Goal: Information Seeking & Learning: Learn about a topic

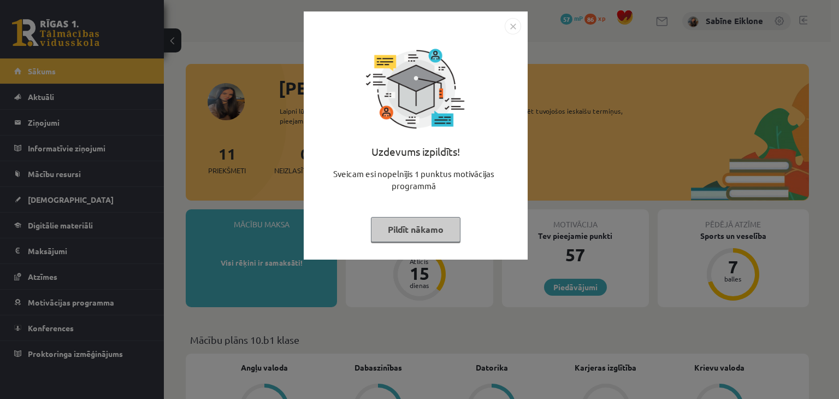
click at [446, 231] on button "Pildīt nākamo" at bounding box center [416, 229] width 90 height 25
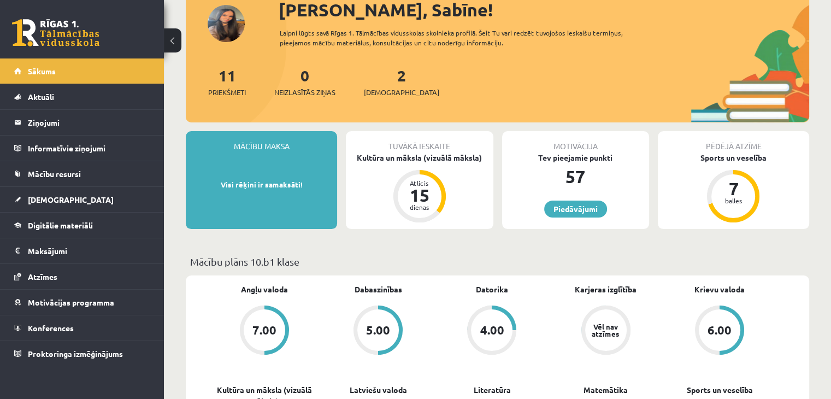
scroll to position [164, 0]
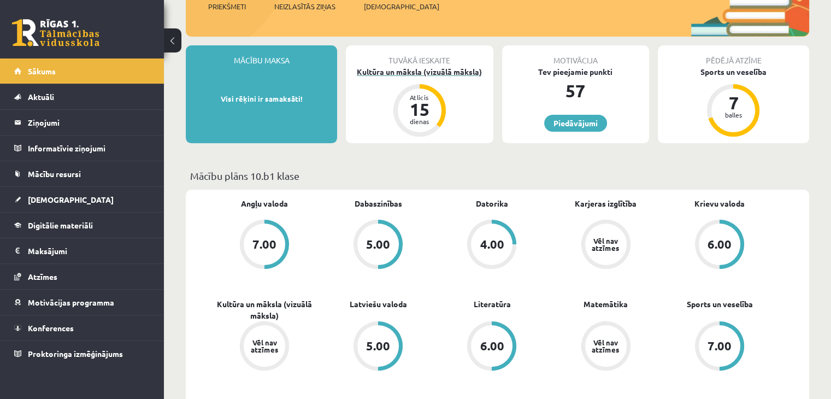
click at [467, 69] on div "Kultūra un māksla (vizuālā māksla)" at bounding box center [419, 71] width 147 height 11
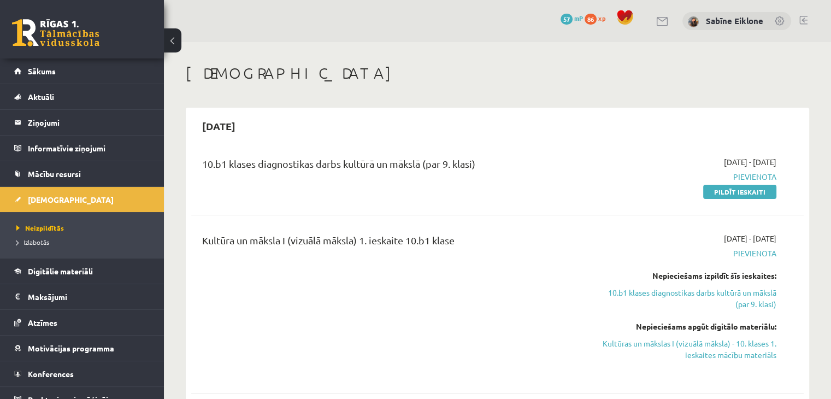
click at [55, 16] on div "0 Dāvanas 57 mP 86 xp" at bounding box center [82, 29] width 164 height 58
click at [58, 22] on link at bounding box center [55, 32] width 87 height 27
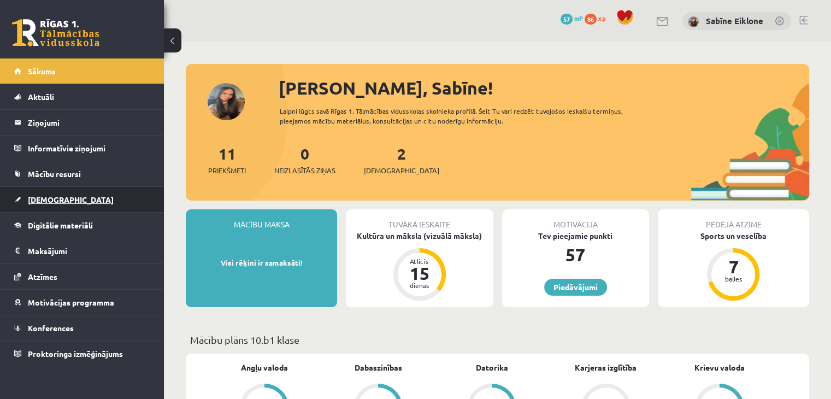
click at [60, 197] on span "[DEMOGRAPHIC_DATA]" at bounding box center [71, 199] width 86 height 10
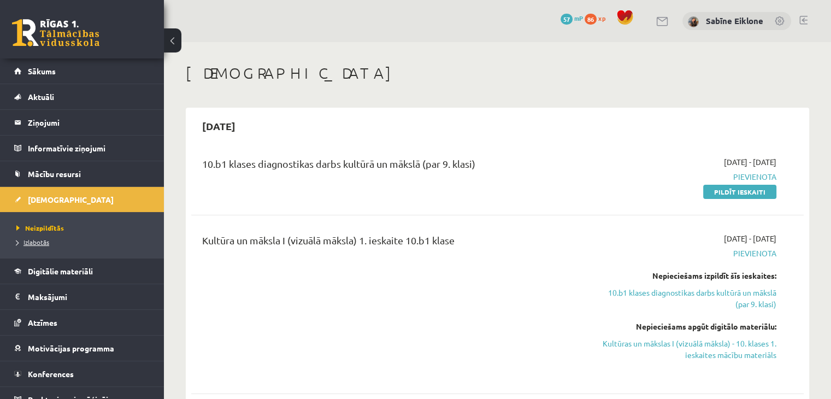
click at [48, 239] on span "Izlabotās" at bounding box center [32, 242] width 33 height 9
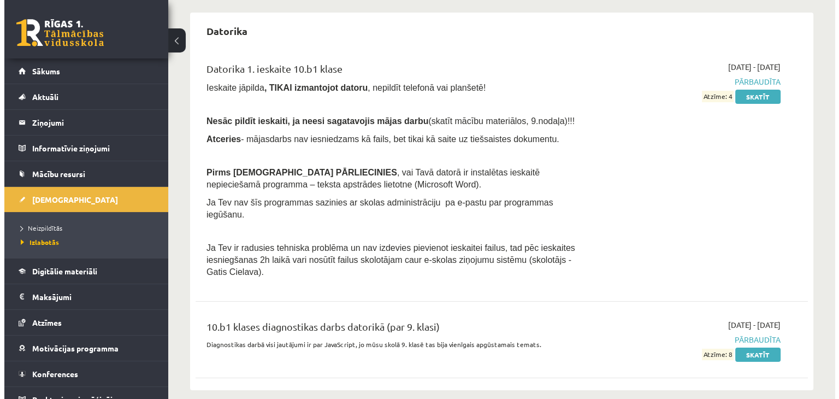
scroll to position [96, 0]
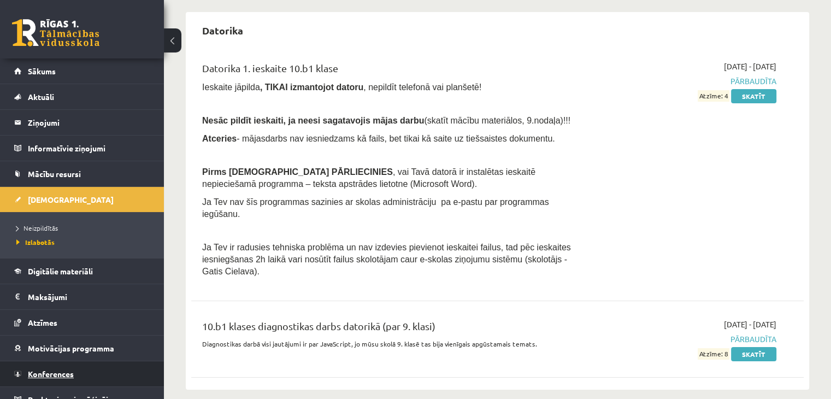
click at [78, 375] on link "Konferences" at bounding box center [82, 373] width 136 height 25
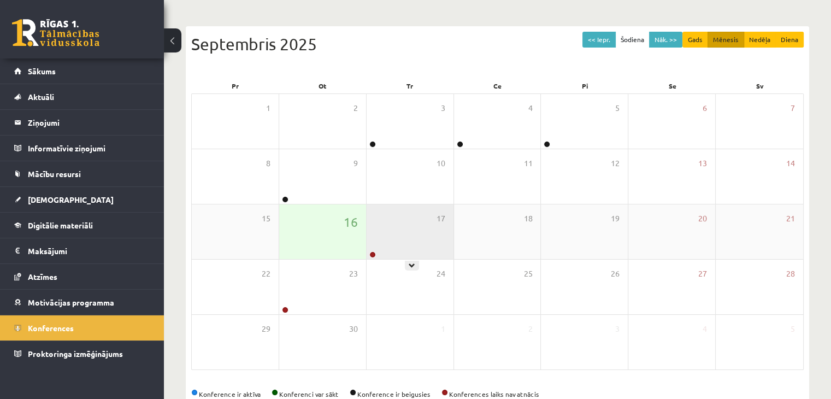
click at [408, 239] on div "17" at bounding box center [410, 231] width 87 height 55
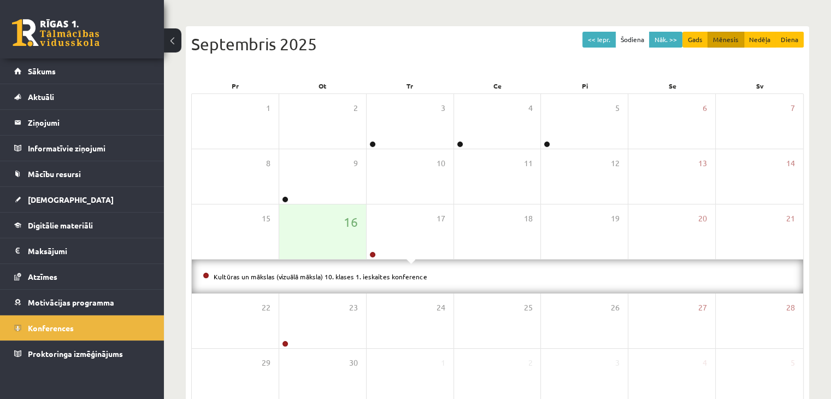
click at [374, 280] on li "Kultūras un mākslas (vizuālā māksla) 10. klases 1. ieskaites konference" at bounding box center [497, 276] width 589 height 12
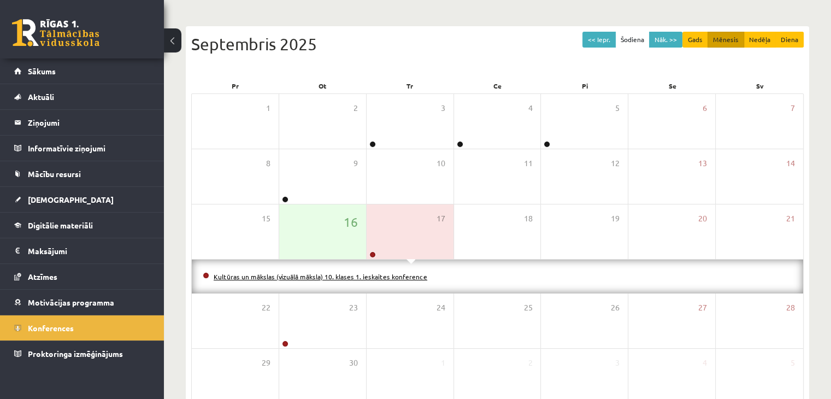
click at [374, 276] on link "Kultūras un mākslas (vizuālā māksla) 10. klases 1. ieskaites konference" at bounding box center [321, 276] width 214 height 9
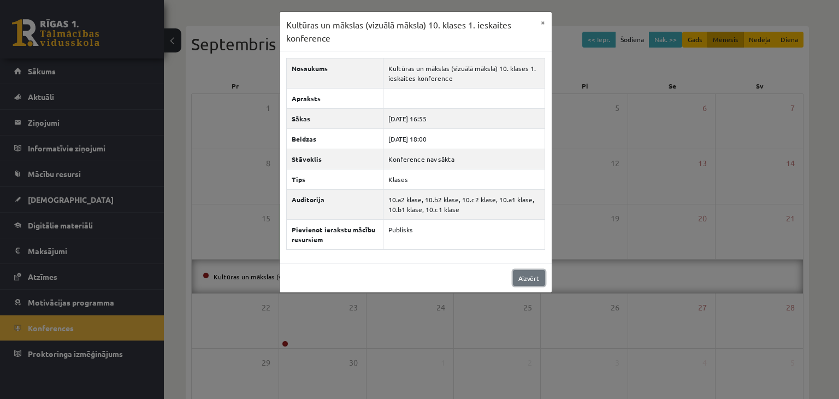
click at [527, 278] on link "Aizvērt" at bounding box center [529, 278] width 32 height 16
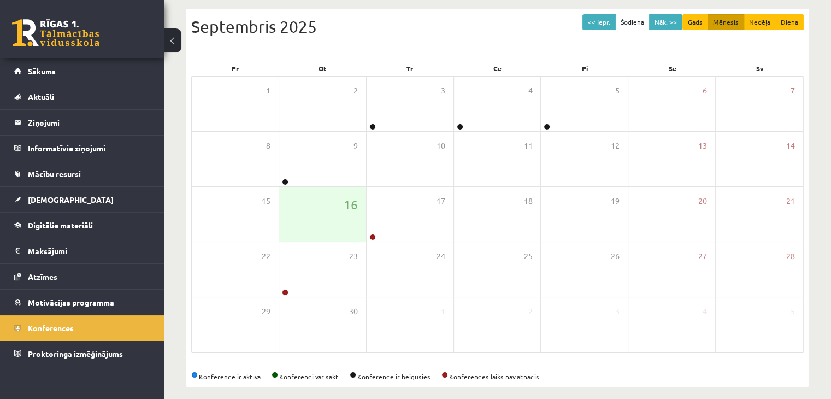
scroll to position [122, 0]
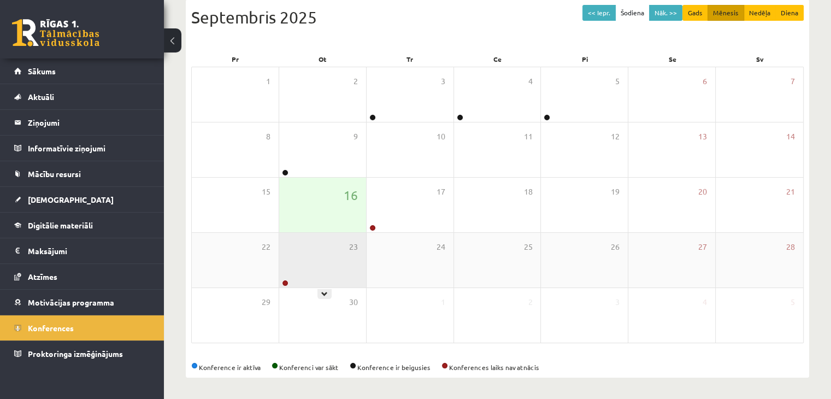
click at [337, 261] on div "23" at bounding box center [322, 260] width 87 height 55
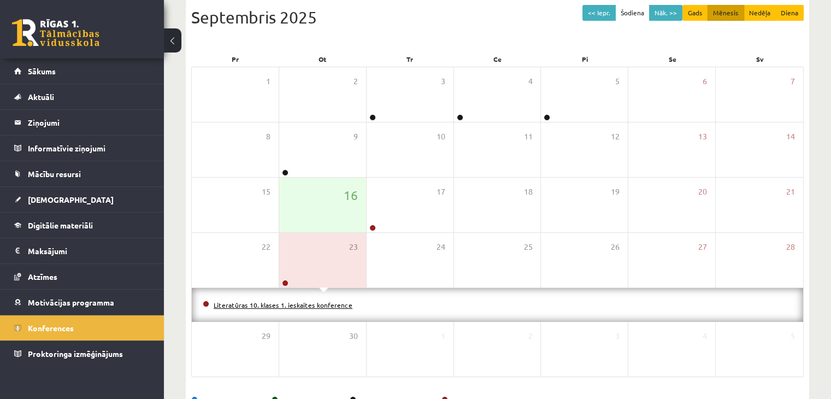
click at [326, 302] on link "Literatūras 10. klases 1. ieskaites konference" at bounding box center [283, 304] width 139 height 9
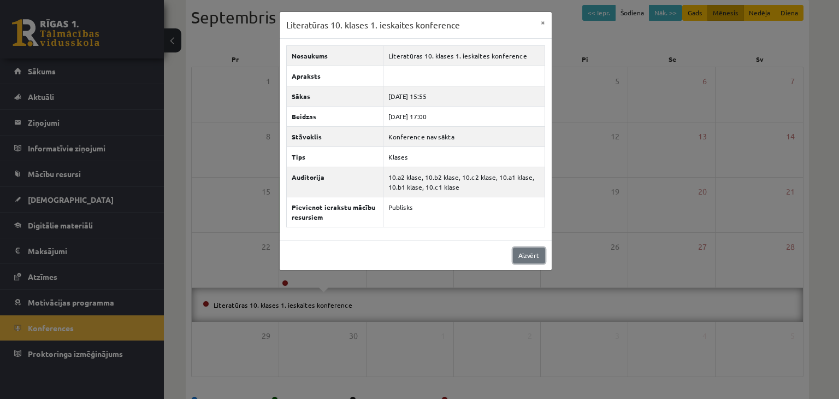
click at [540, 256] on link "Aizvērt" at bounding box center [529, 255] width 32 height 16
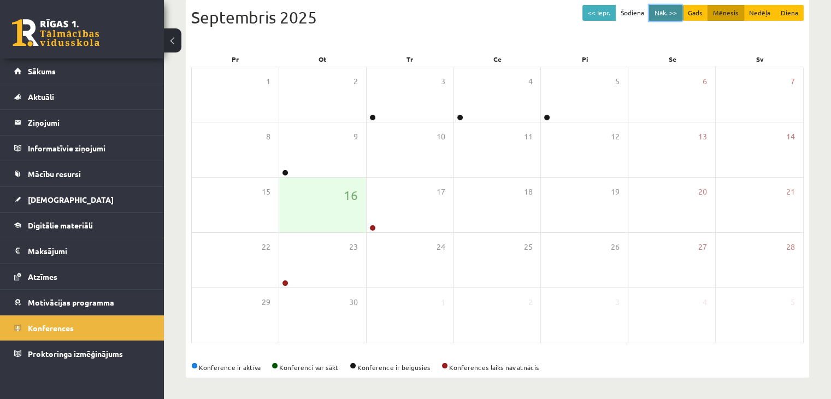
click at [665, 8] on button "Nāk. >>" at bounding box center [665, 13] width 33 height 16
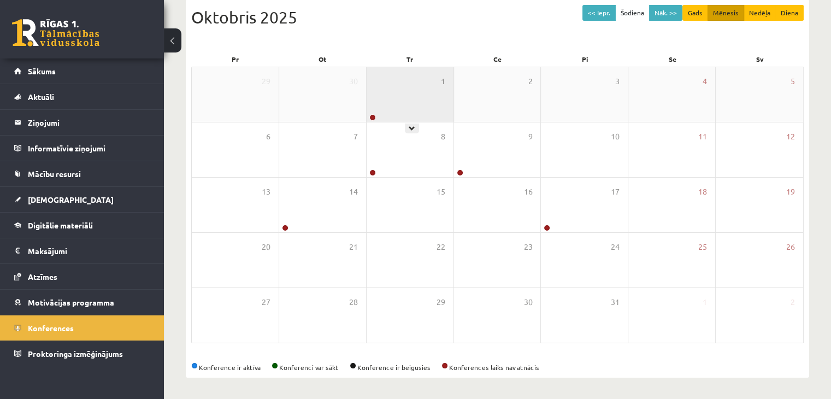
click at [423, 98] on div "1" at bounding box center [410, 94] width 87 height 55
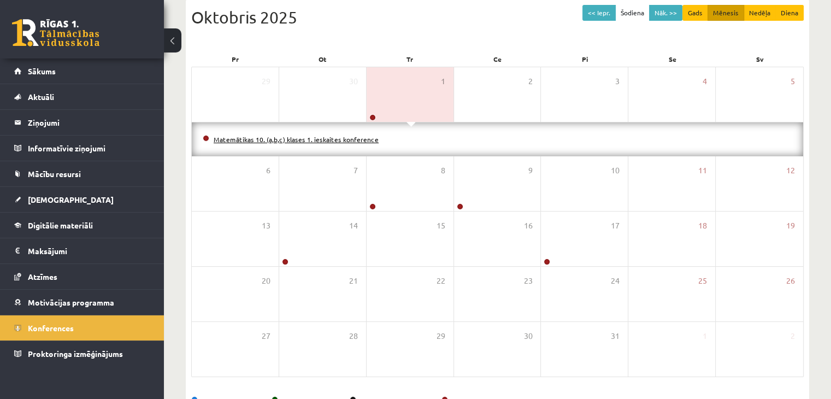
click at [332, 138] on link "Matemātikas 10. (a,b,c) klases 1. ieskaites konference" at bounding box center [296, 139] width 165 height 9
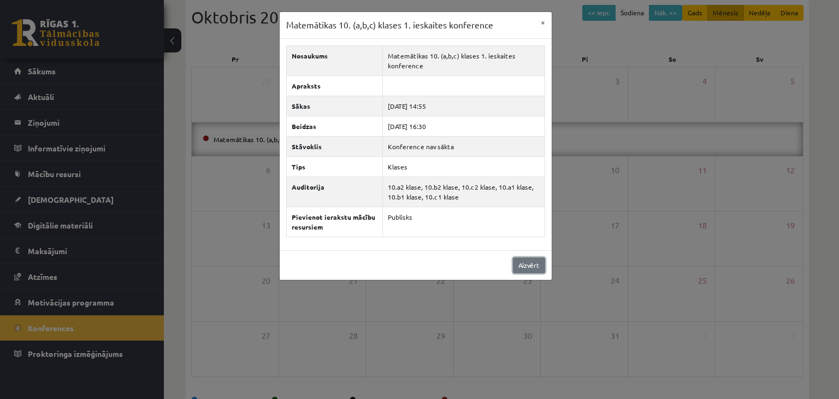
click at [531, 257] on link "Aizvērt" at bounding box center [529, 265] width 32 height 16
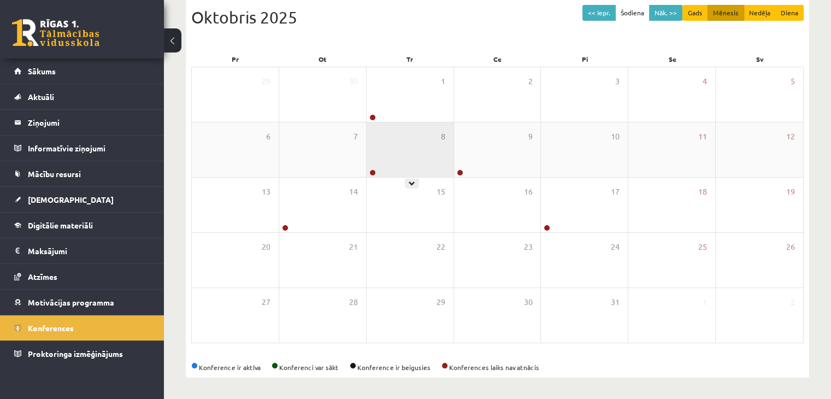
click at [385, 144] on div "8" at bounding box center [410, 149] width 87 height 55
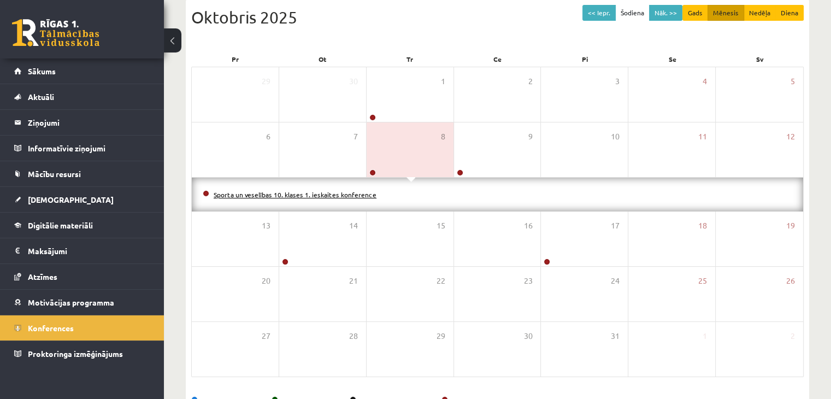
click at [358, 192] on link "Sporta un veselības 10. klases 1. ieskaites konference" at bounding box center [295, 194] width 163 height 9
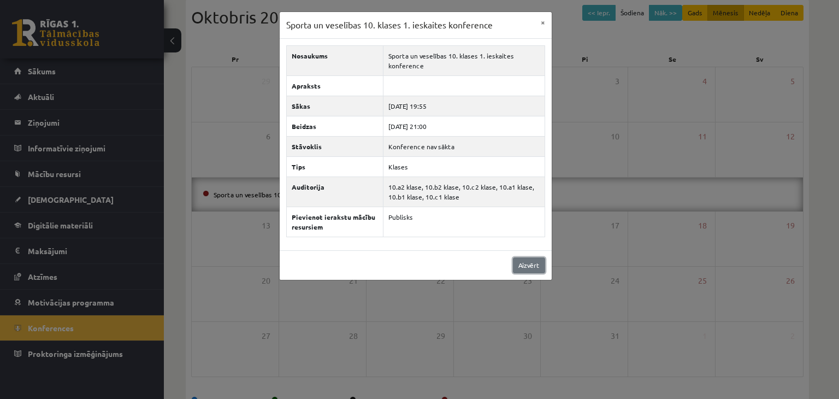
click at [533, 261] on link "Aizvērt" at bounding box center [529, 265] width 32 height 16
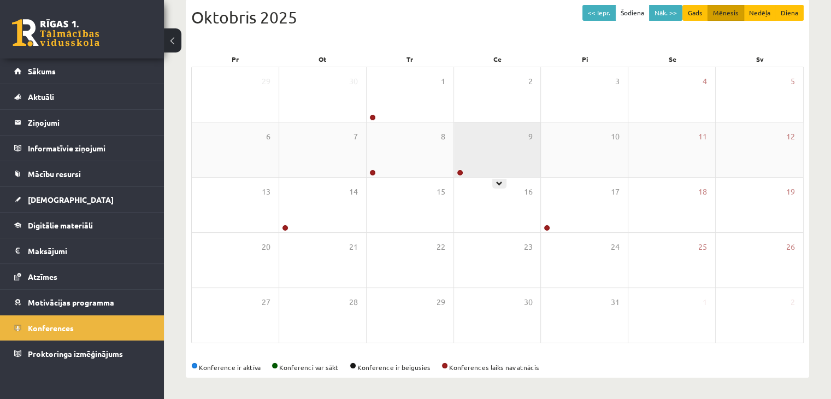
click at [501, 167] on div "9" at bounding box center [497, 149] width 87 height 55
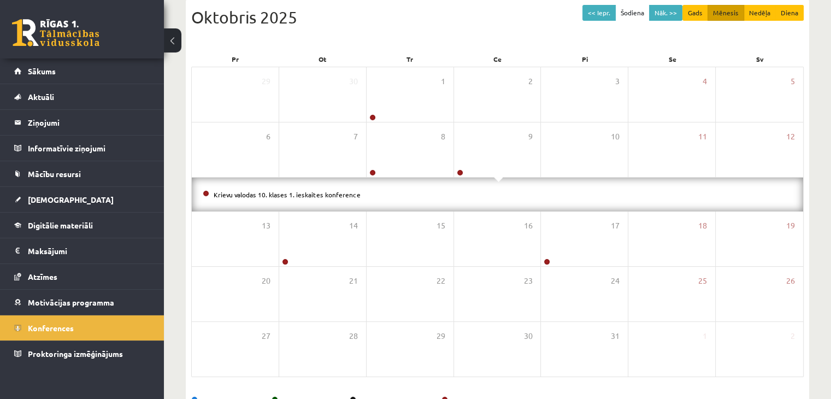
click at [330, 188] on li "Krievu valodas 10. klases 1. ieskaites konference" at bounding box center [497, 194] width 589 height 12
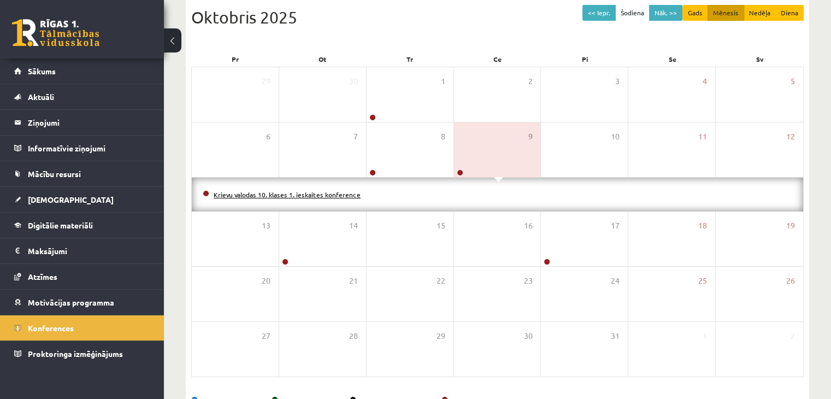
click at [328, 191] on link "Krievu valodas 10. klases 1. ieskaites konference" at bounding box center [287, 194] width 147 height 9
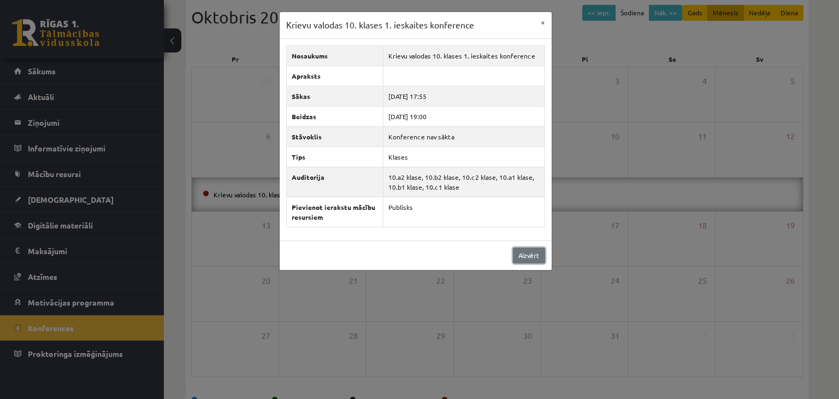
click at [531, 254] on link "Aizvērt" at bounding box center [529, 255] width 32 height 16
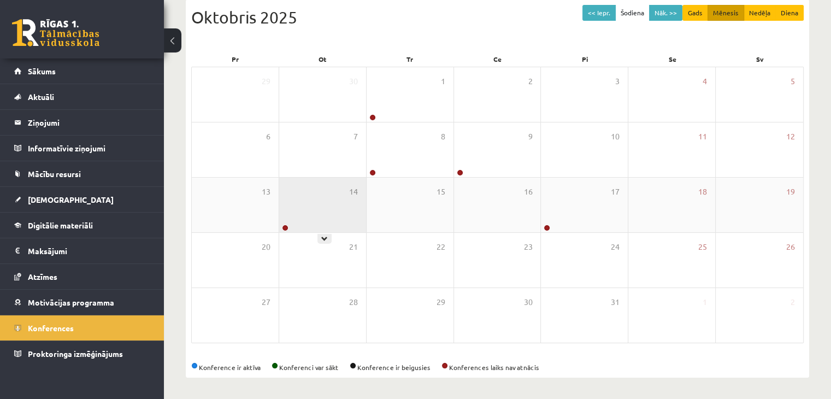
click at [316, 199] on div "14" at bounding box center [322, 205] width 87 height 55
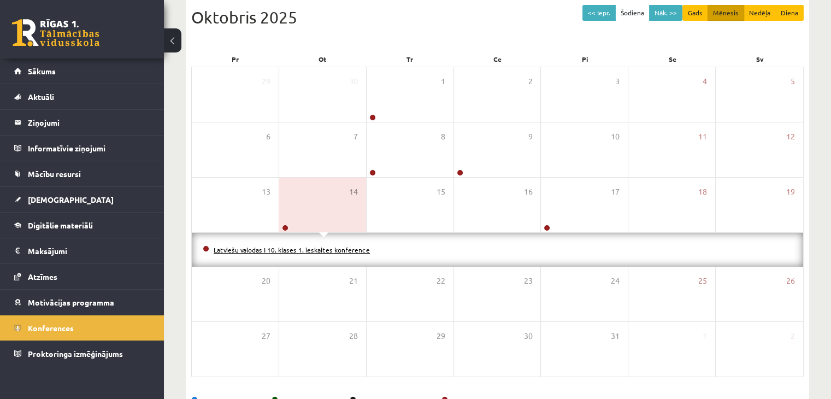
click at [343, 250] on link "Latviešu valodas I 10. klases 1. ieskaites konference" at bounding box center [292, 249] width 156 height 9
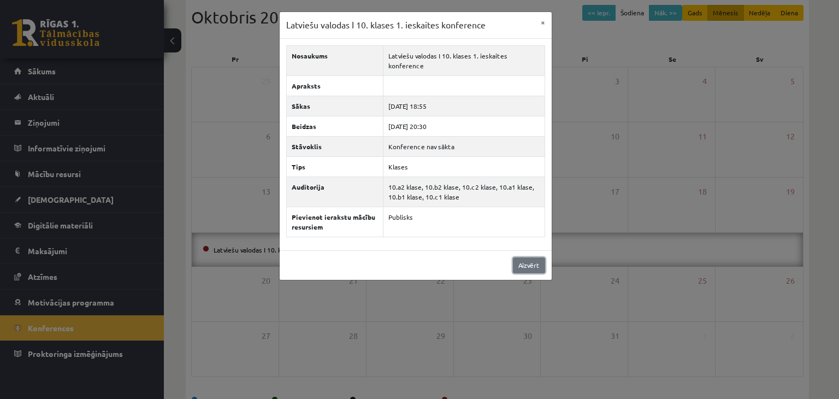
click at [533, 262] on link "Aizvērt" at bounding box center [529, 265] width 32 height 16
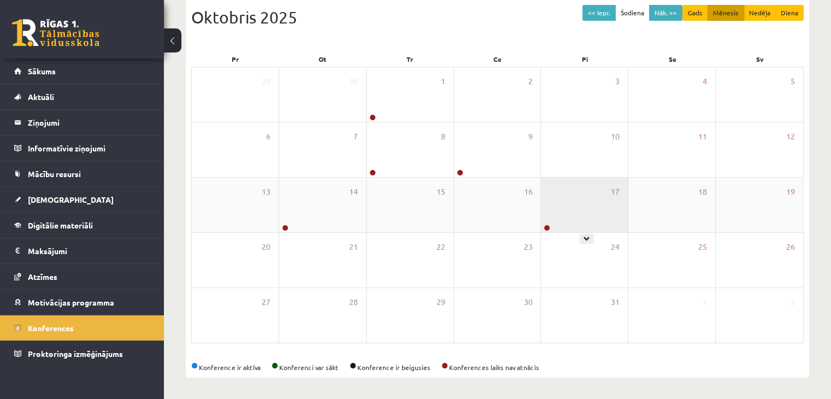
click at [569, 221] on div "17" at bounding box center [584, 205] width 87 height 55
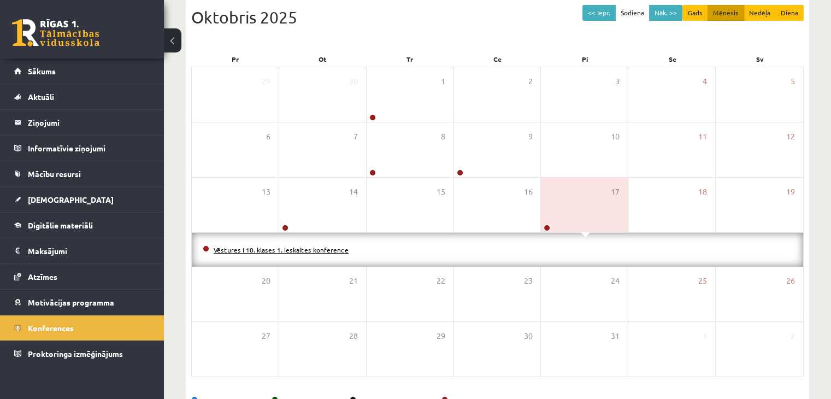
click at [315, 247] on link "Vēstures I 10. klases 1. ieskaites konference" at bounding box center [281, 249] width 135 height 9
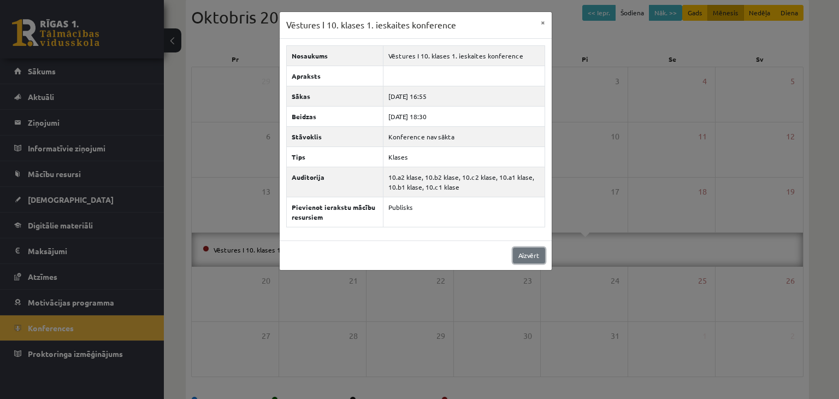
click at [530, 254] on link "Aizvērt" at bounding box center [529, 255] width 32 height 16
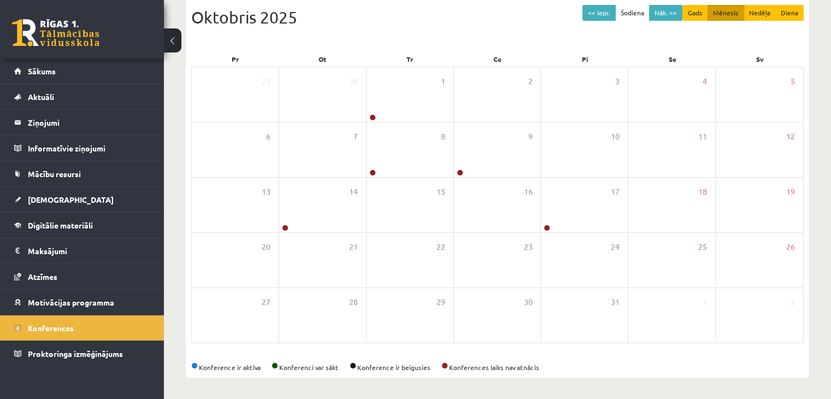
click at [63, 51] on div "0 Dāvanas 57 mP 86 xp" at bounding box center [82, 29] width 164 height 58
click at [65, 37] on link at bounding box center [55, 32] width 87 height 27
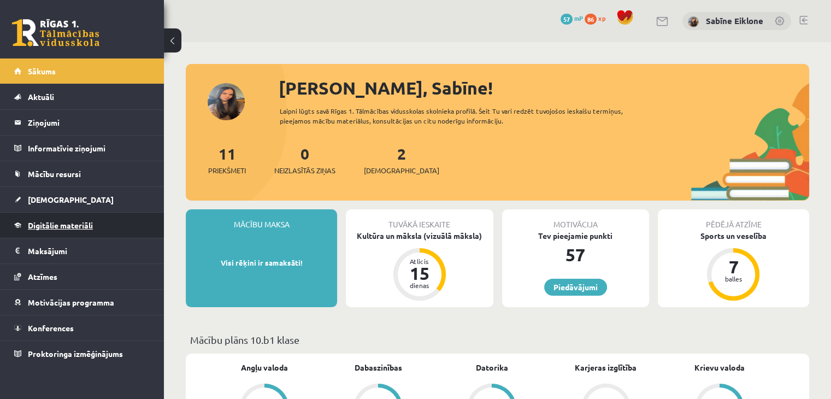
click at [104, 214] on link "Digitālie materiāli" at bounding box center [82, 225] width 136 height 25
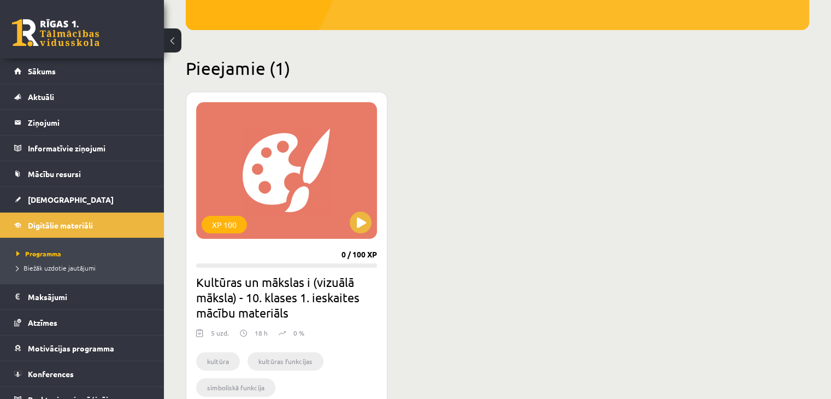
scroll to position [273, 0]
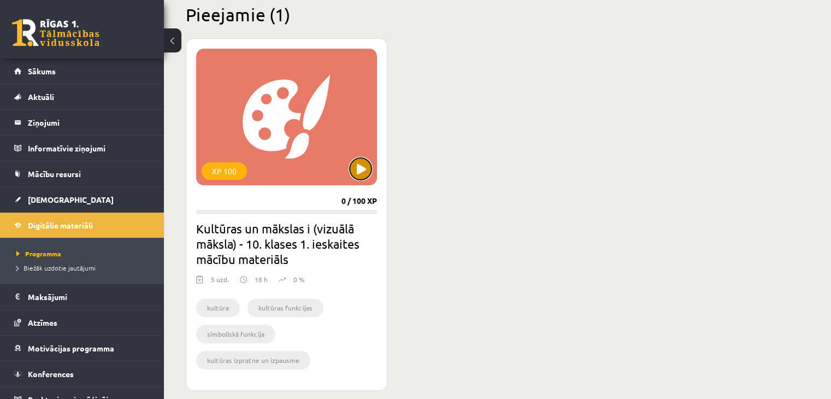
click at [361, 176] on button at bounding box center [361, 169] width 22 height 22
